Goal: Task Accomplishment & Management: Manage account settings

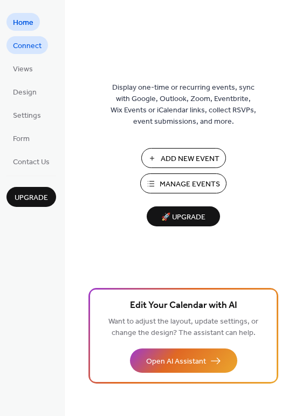
click at [31, 45] on span "Connect" at bounding box center [27, 45] width 29 height 11
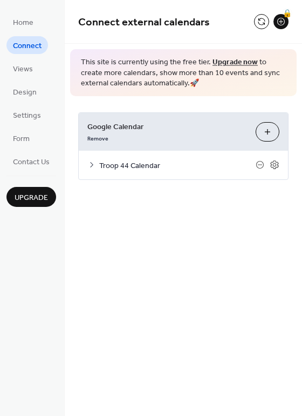
click at [92, 164] on icon at bounding box center [91, 164] width 3 height 5
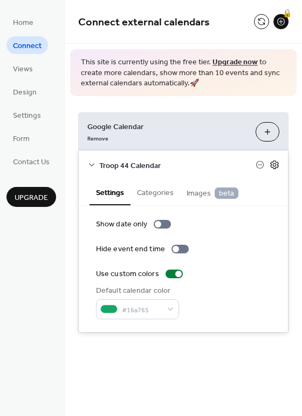
click at [277, 167] on icon at bounding box center [274, 164] width 8 height 9
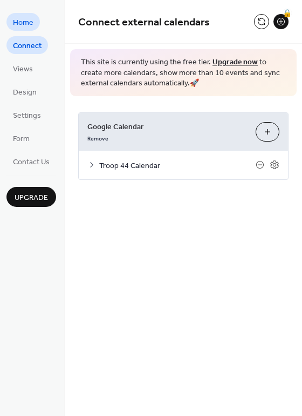
click at [19, 24] on span "Home" at bounding box center [23, 22] width 21 height 11
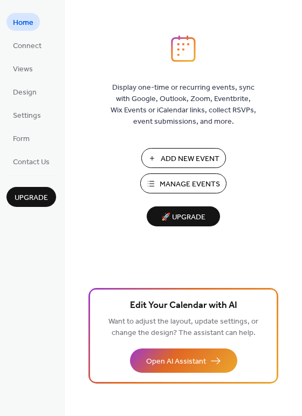
click at [172, 186] on span "Manage Events" at bounding box center [190, 184] width 60 height 11
click at [25, 117] on span "Settings" at bounding box center [27, 115] width 28 height 11
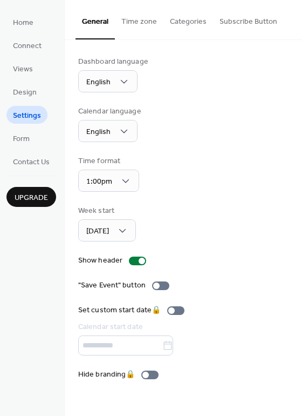
click at [188, 20] on button "Categories" at bounding box center [189, 19] width 50 height 38
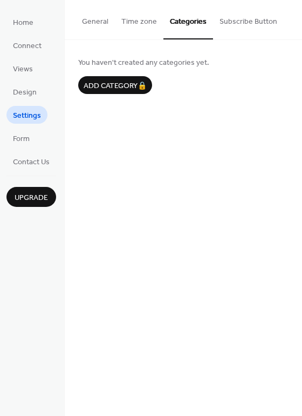
click at [106, 21] on button "General" at bounding box center [95, 19] width 39 height 38
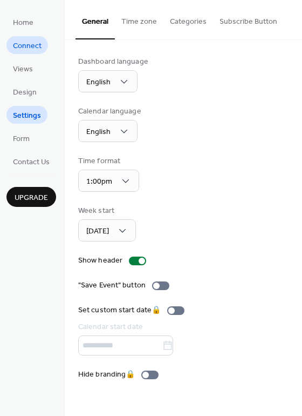
click at [30, 49] on span "Connect" at bounding box center [27, 45] width 29 height 11
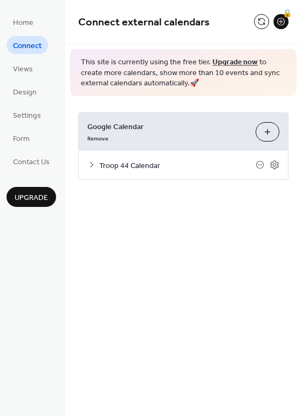
click at [114, 166] on span "Troop 44 Calendar" at bounding box center [177, 165] width 157 height 11
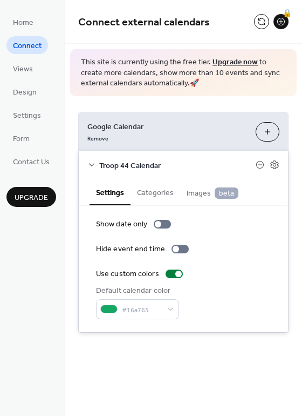
click at [105, 188] on button "Settings" at bounding box center [110, 192] width 41 height 26
click at [93, 167] on icon at bounding box center [91, 164] width 9 height 9
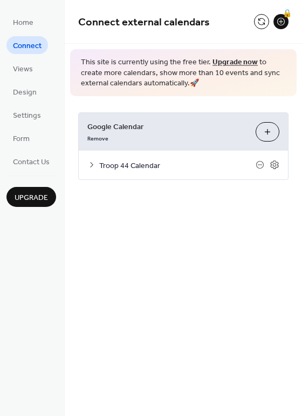
click at [103, 152] on div "Troop 44 Calendar" at bounding box center [183, 165] width 209 height 29
click at [92, 161] on icon at bounding box center [91, 164] width 9 height 9
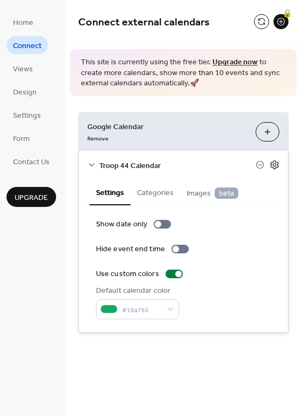
click at [275, 167] on icon at bounding box center [275, 165] width 10 height 10
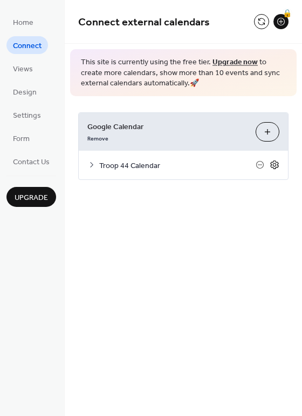
click at [275, 167] on icon at bounding box center [275, 165] width 10 height 10
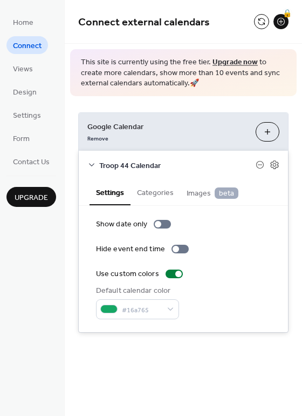
click at [114, 126] on span "Google Calendar" at bounding box center [167, 126] width 160 height 11
click at [21, 69] on span "Views" at bounding box center [23, 69] width 20 height 11
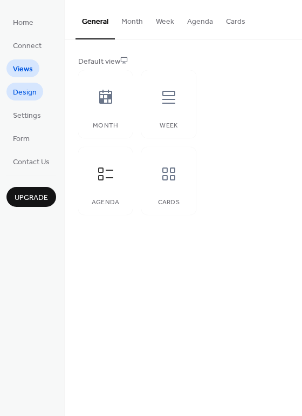
click at [30, 92] on span "Design" at bounding box center [25, 92] width 24 height 11
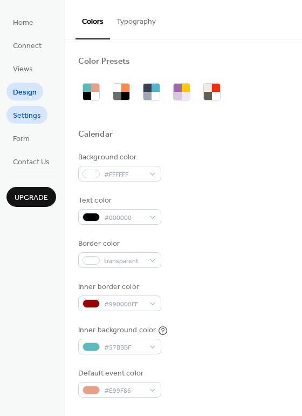
click at [30, 114] on span "Settings" at bounding box center [27, 115] width 28 height 11
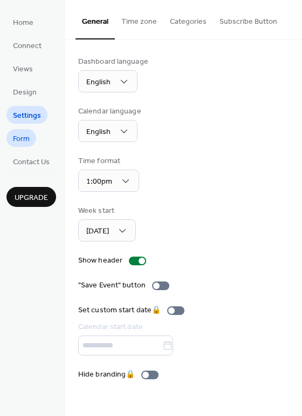
click at [33, 134] on link "Form" at bounding box center [21, 138] width 30 height 18
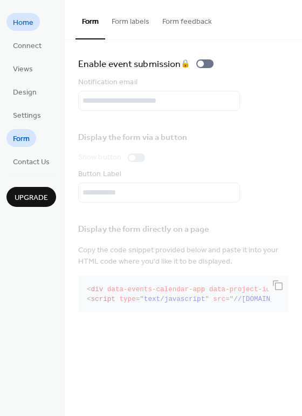
click at [22, 22] on span "Home" at bounding box center [23, 22] width 21 height 11
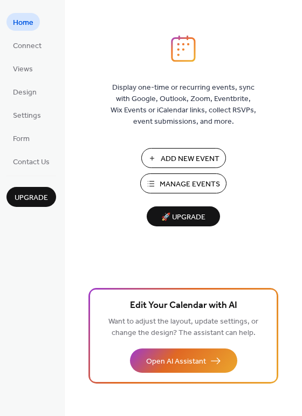
click at [189, 45] on img at bounding box center [183, 48] width 25 height 27
click at [19, 45] on span "Connect" at bounding box center [27, 45] width 29 height 11
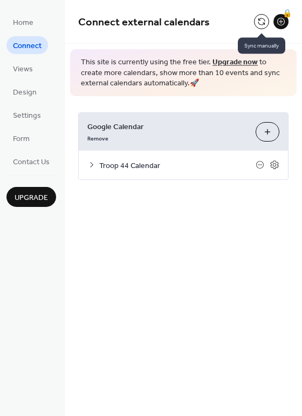
click at [260, 19] on button at bounding box center [261, 21] width 15 height 15
